Goal: Book appointment/travel/reservation

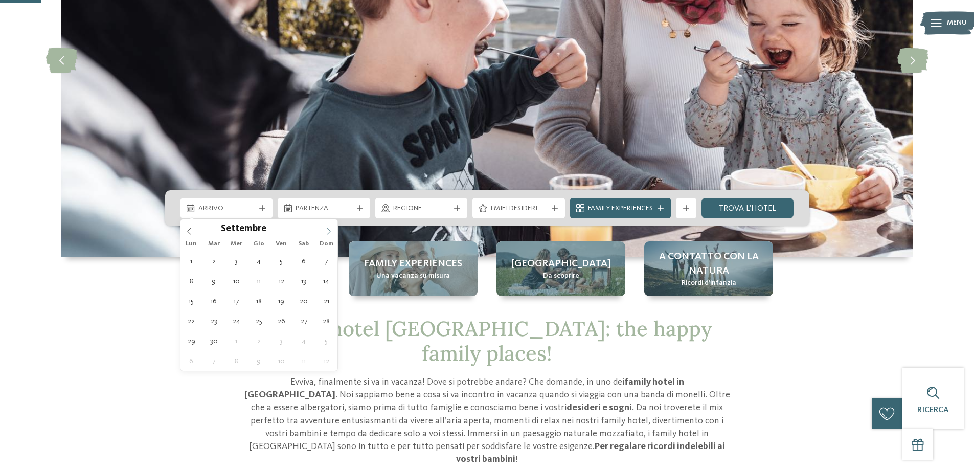
click at [329, 232] on icon at bounding box center [328, 231] width 7 height 7
type div "13.09.2025"
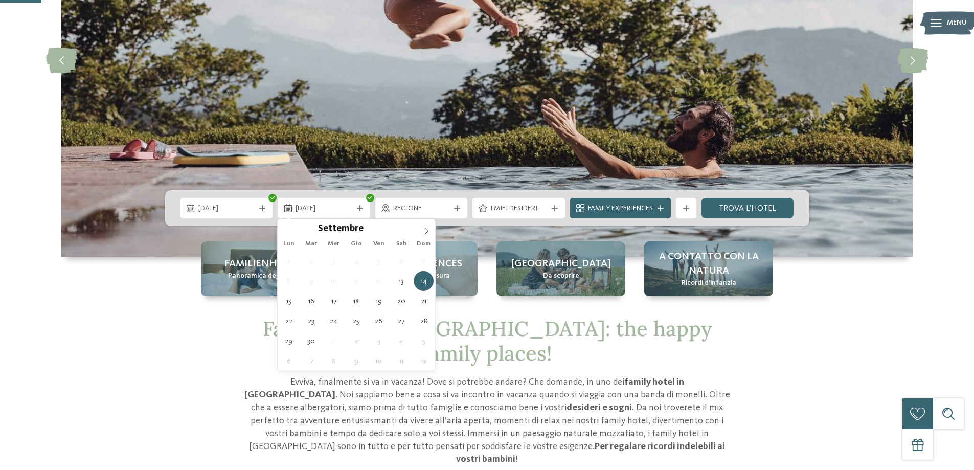
type div "14.09.2025"
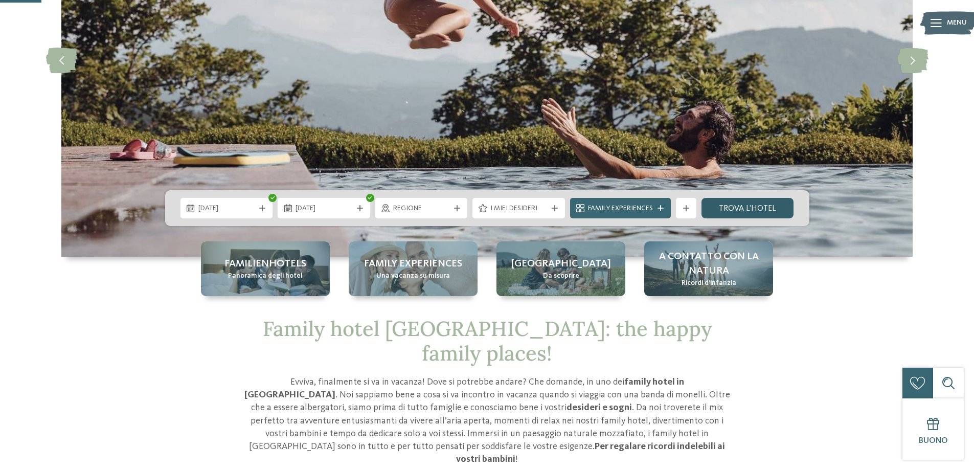
click at [743, 207] on link "trova l’hotel" at bounding box center [748, 208] width 93 height 20
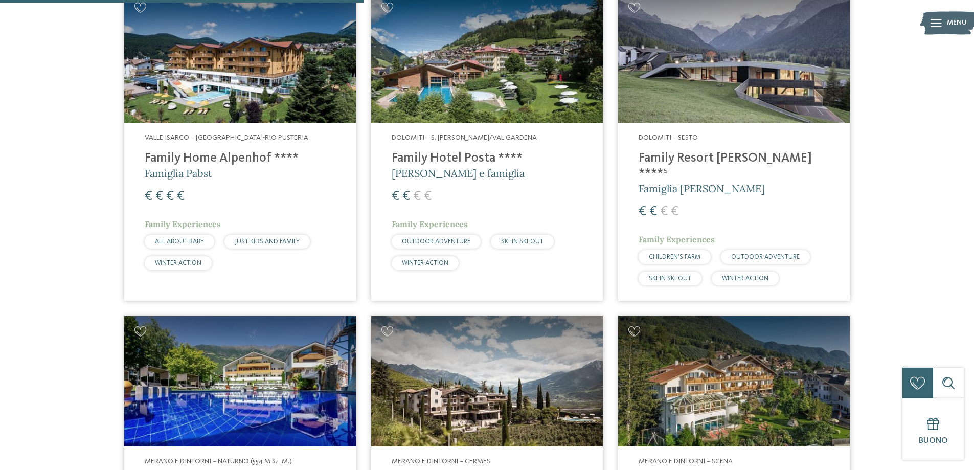
scroll to position [1069, 0]
